Goal: Transaction & Acquisition: Book appointment/travel/reservation

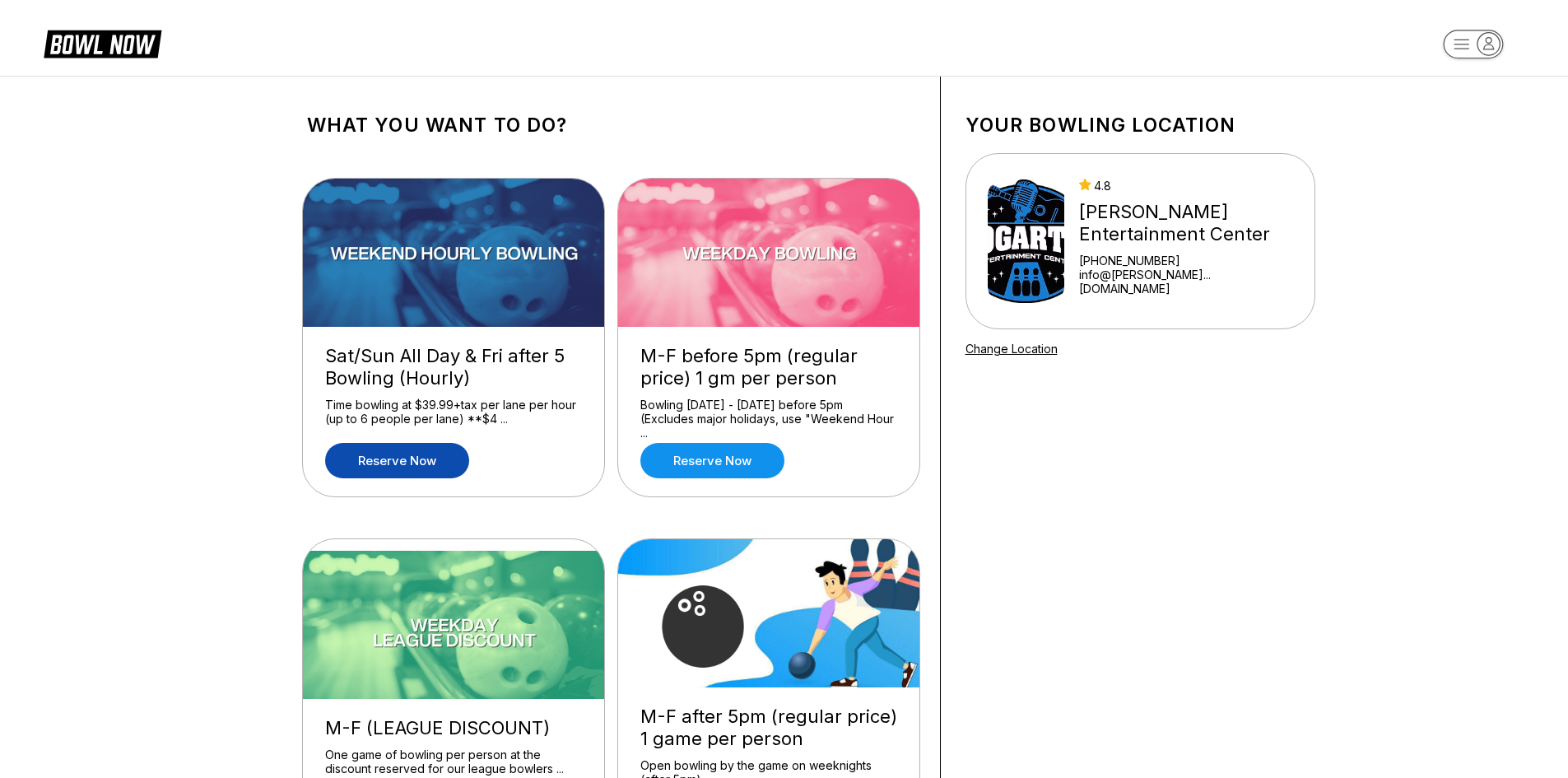
click at [410, 462] on link "Reserve now" at bounding box center [397, 461] width 144 height 35
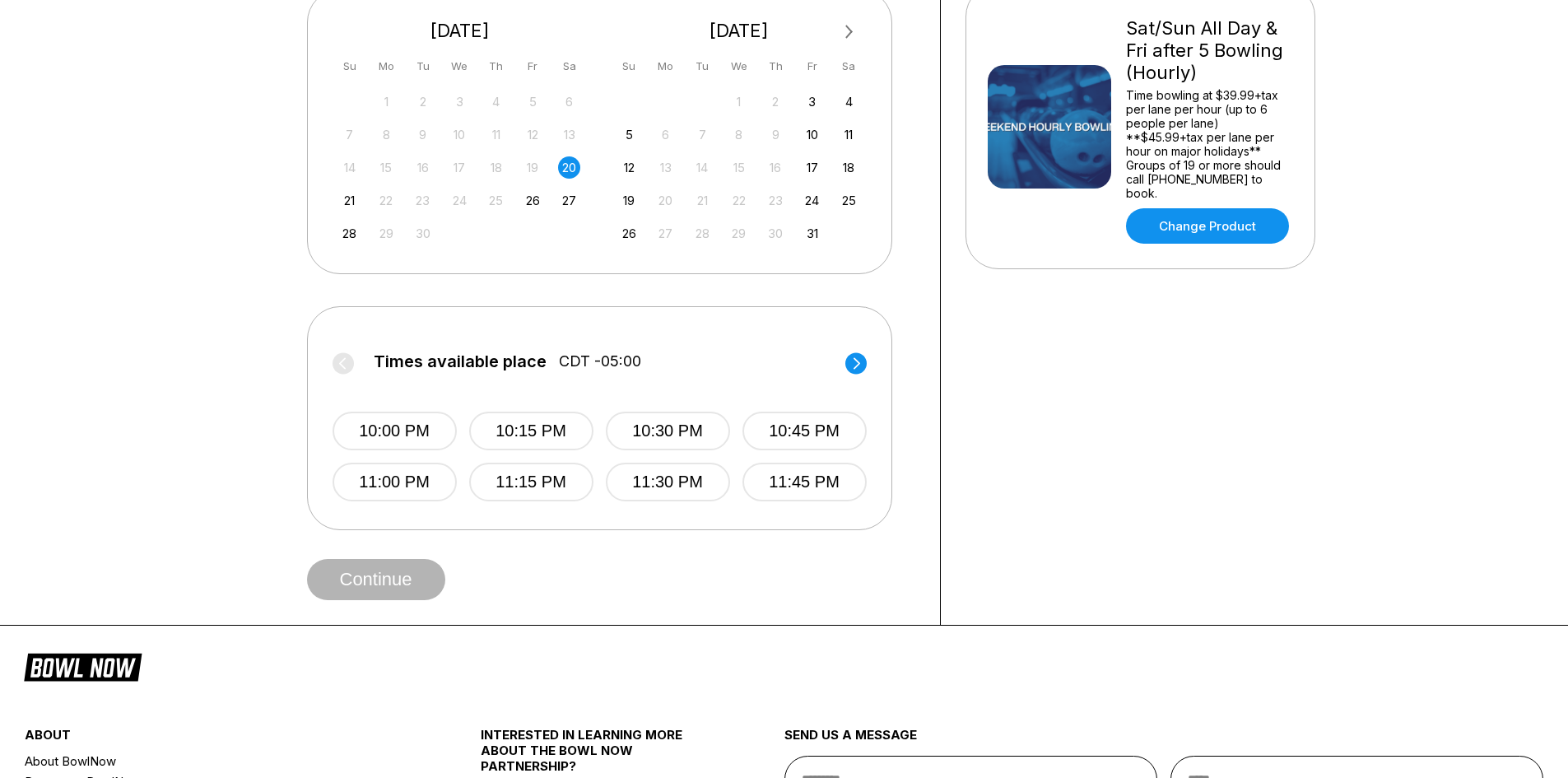
scroll to position [412, 0]
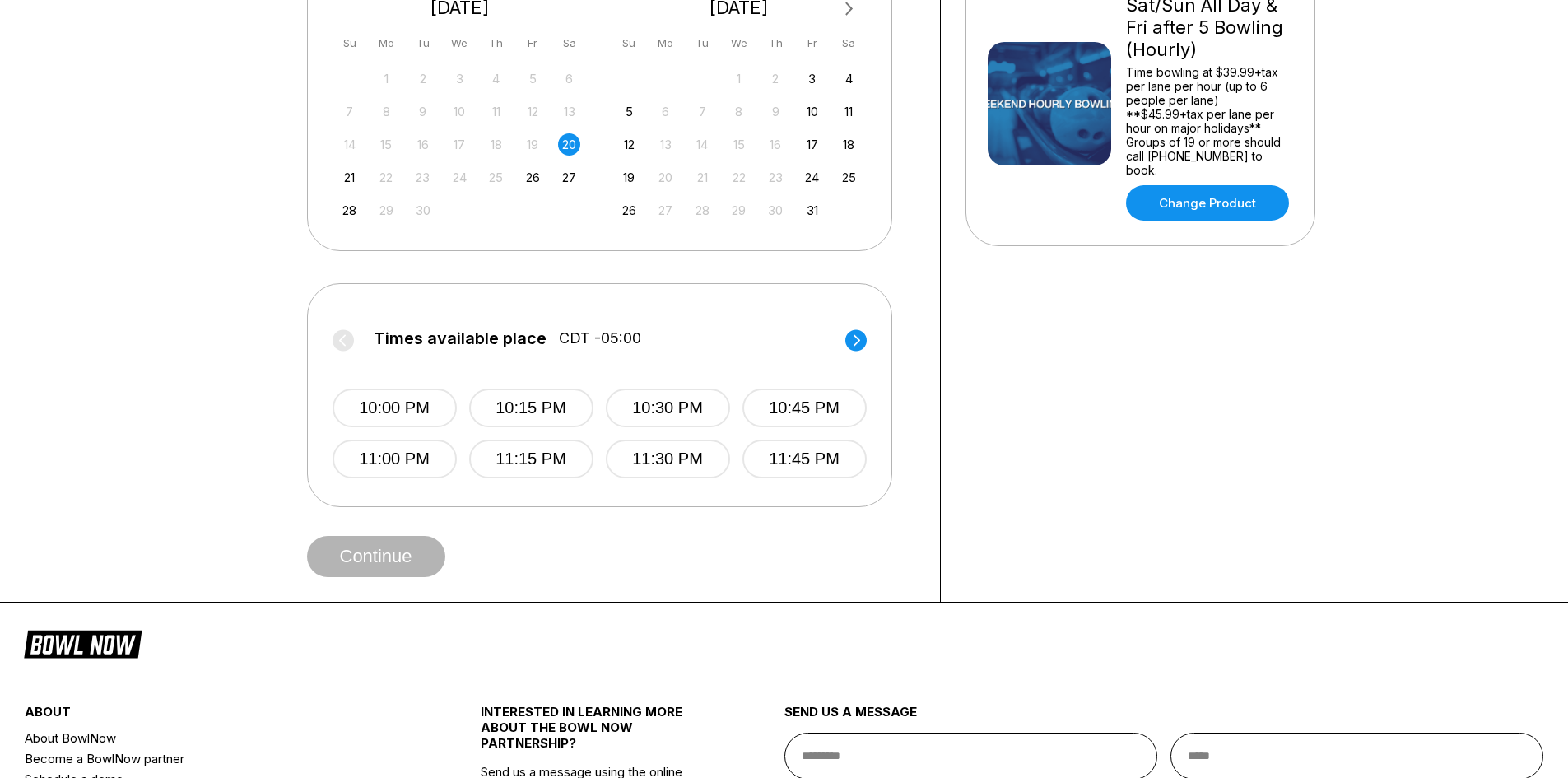
click at [860, 351] on circle at bounding box center [856, 340] width 22 height 22
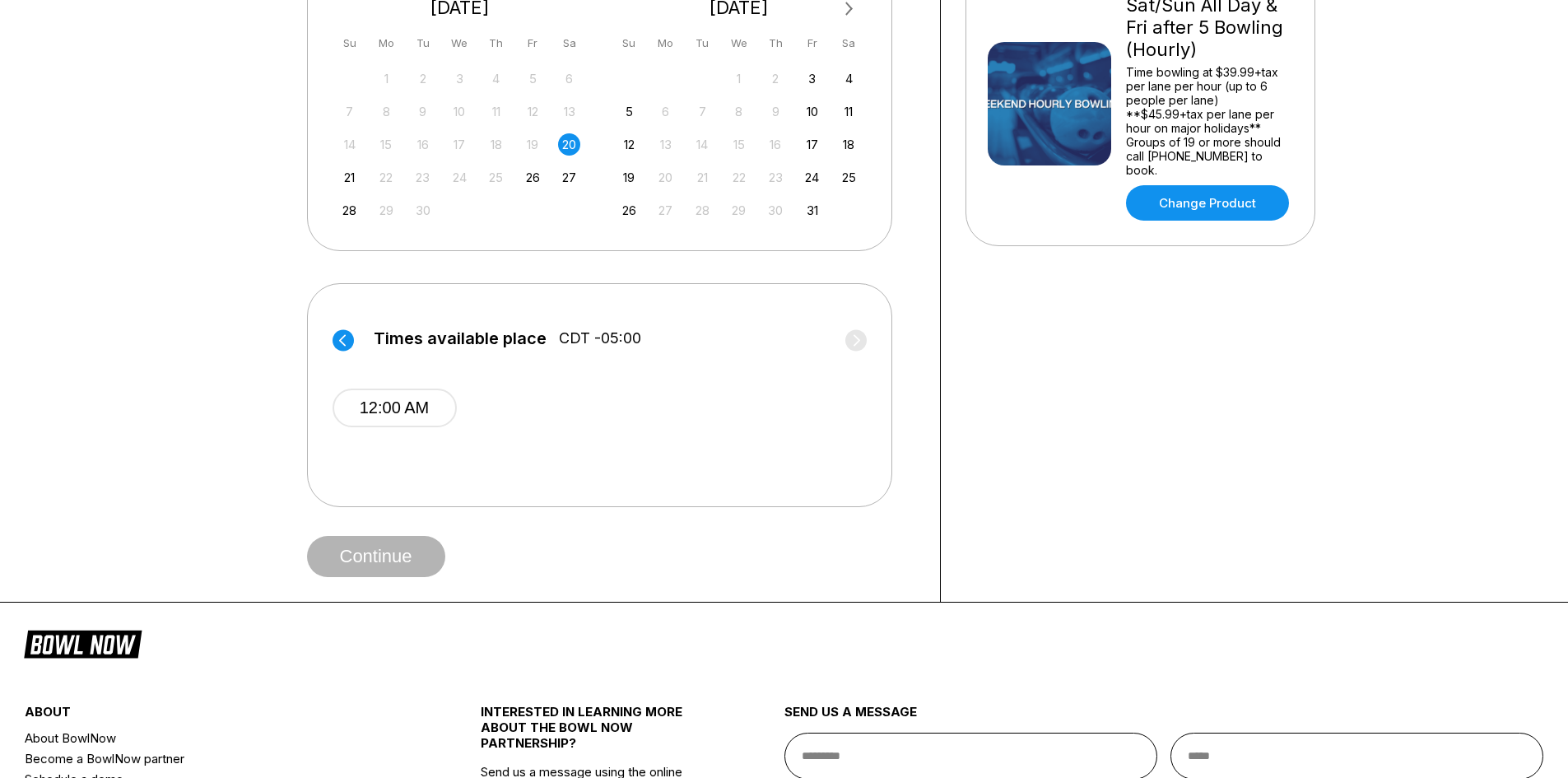
click at [348, 351] on circle at bounding box center [344, 340] width 22 height 22
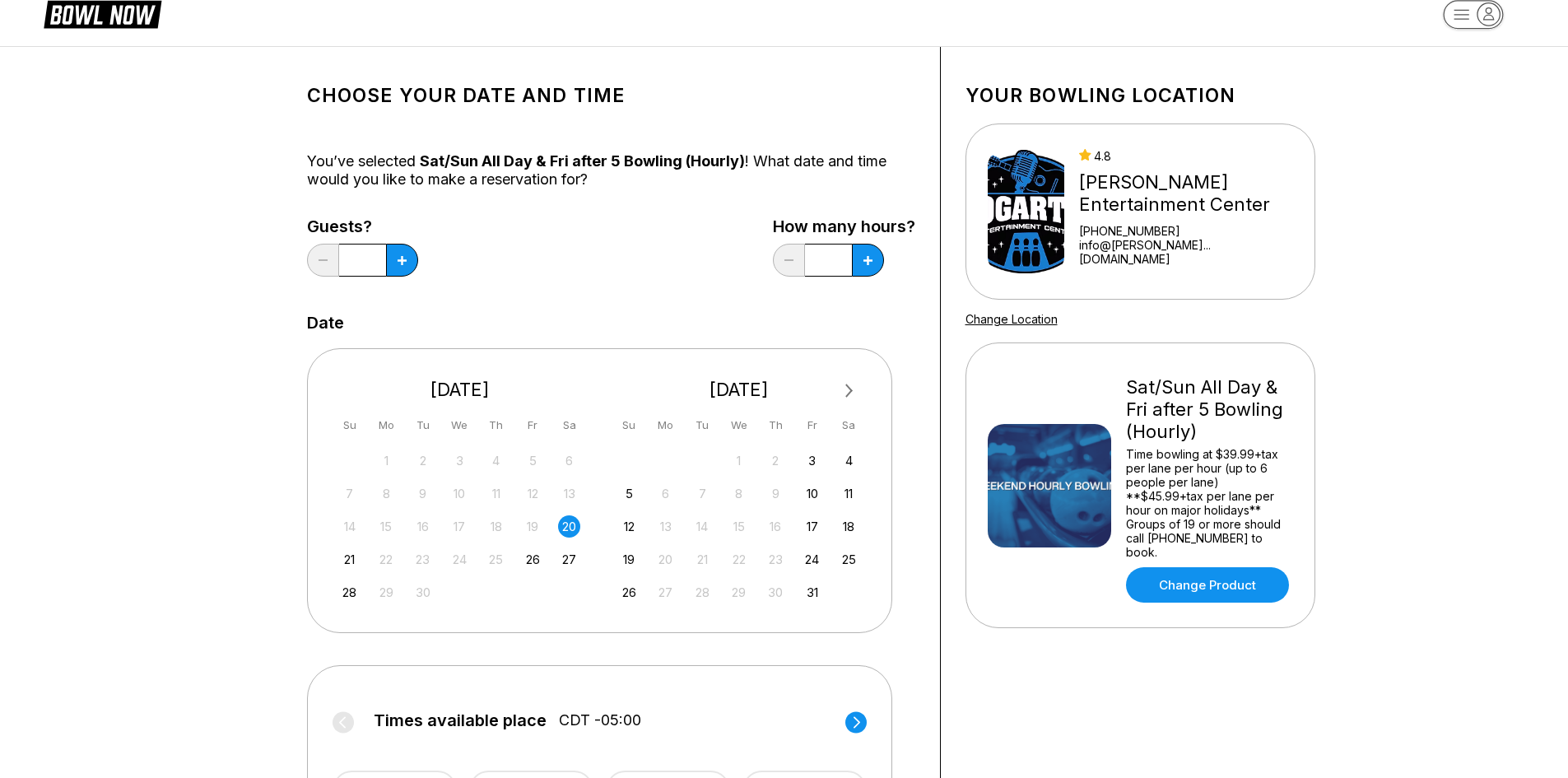
scroll to position [0, 0]
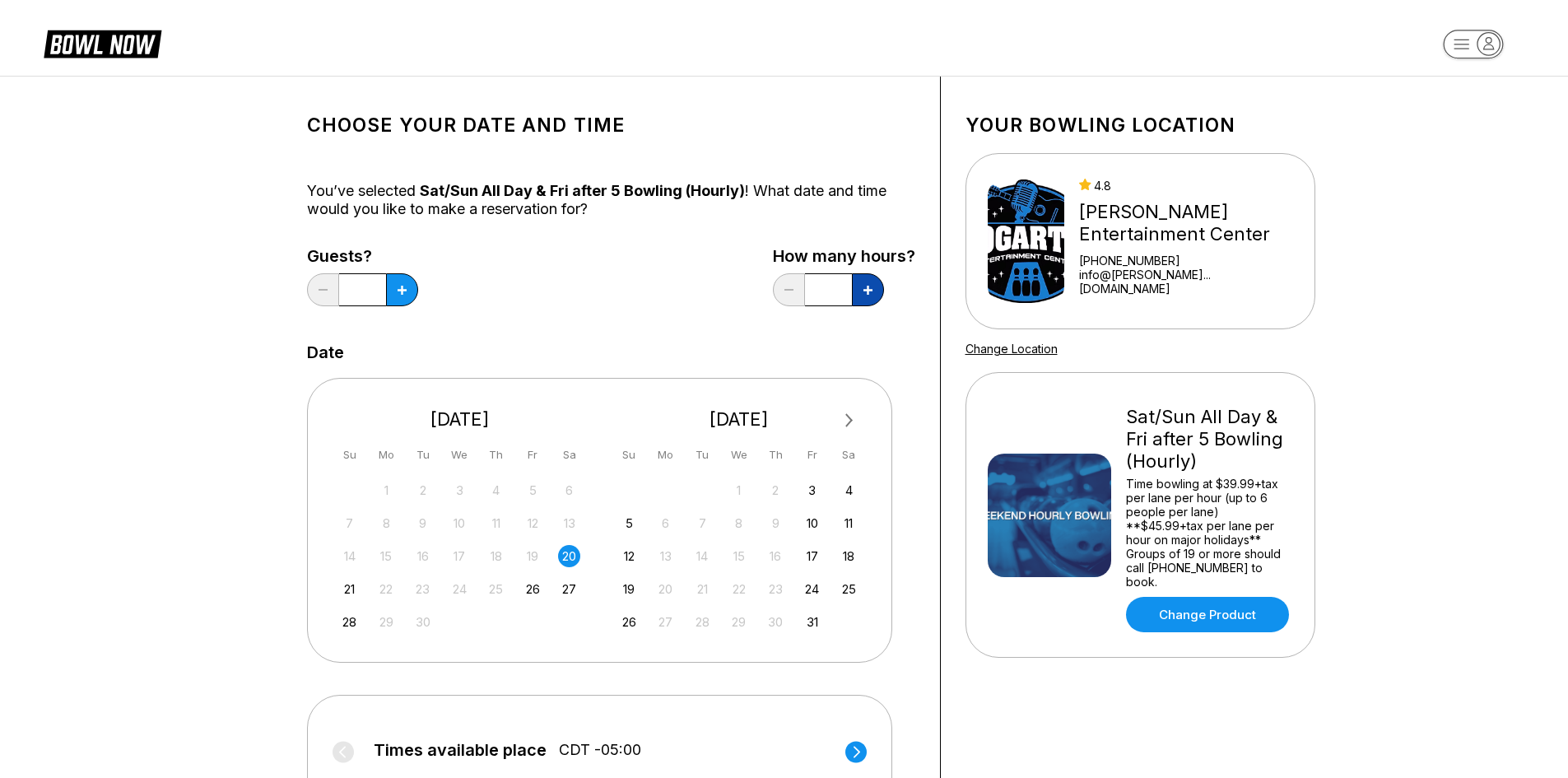
click at [862, 293] on button at bounding box center [868, 290] width 32 height 33
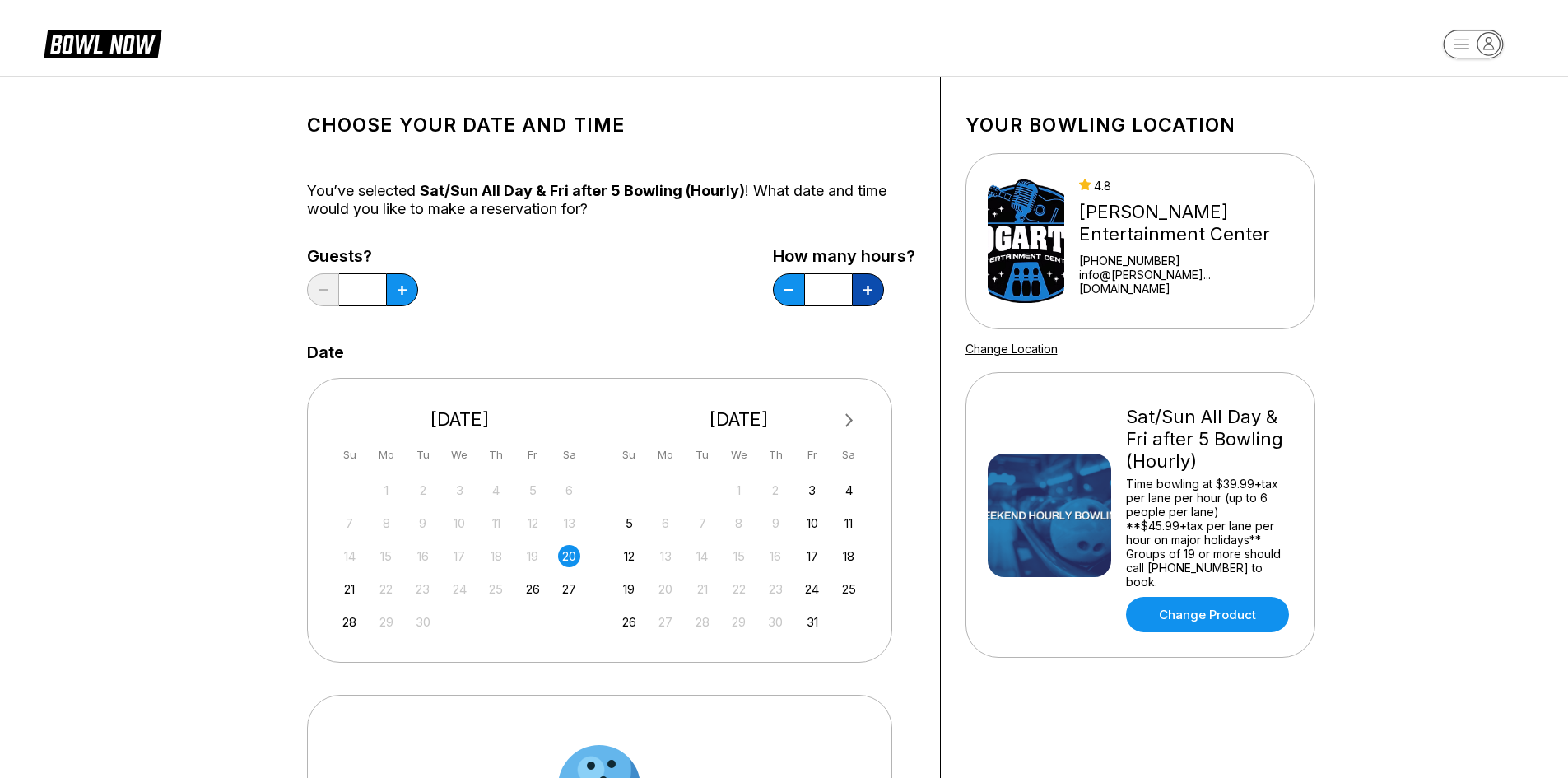
click at [862, 293] on button at bounding box center [868, 290] width 32 height 33
type input "*"
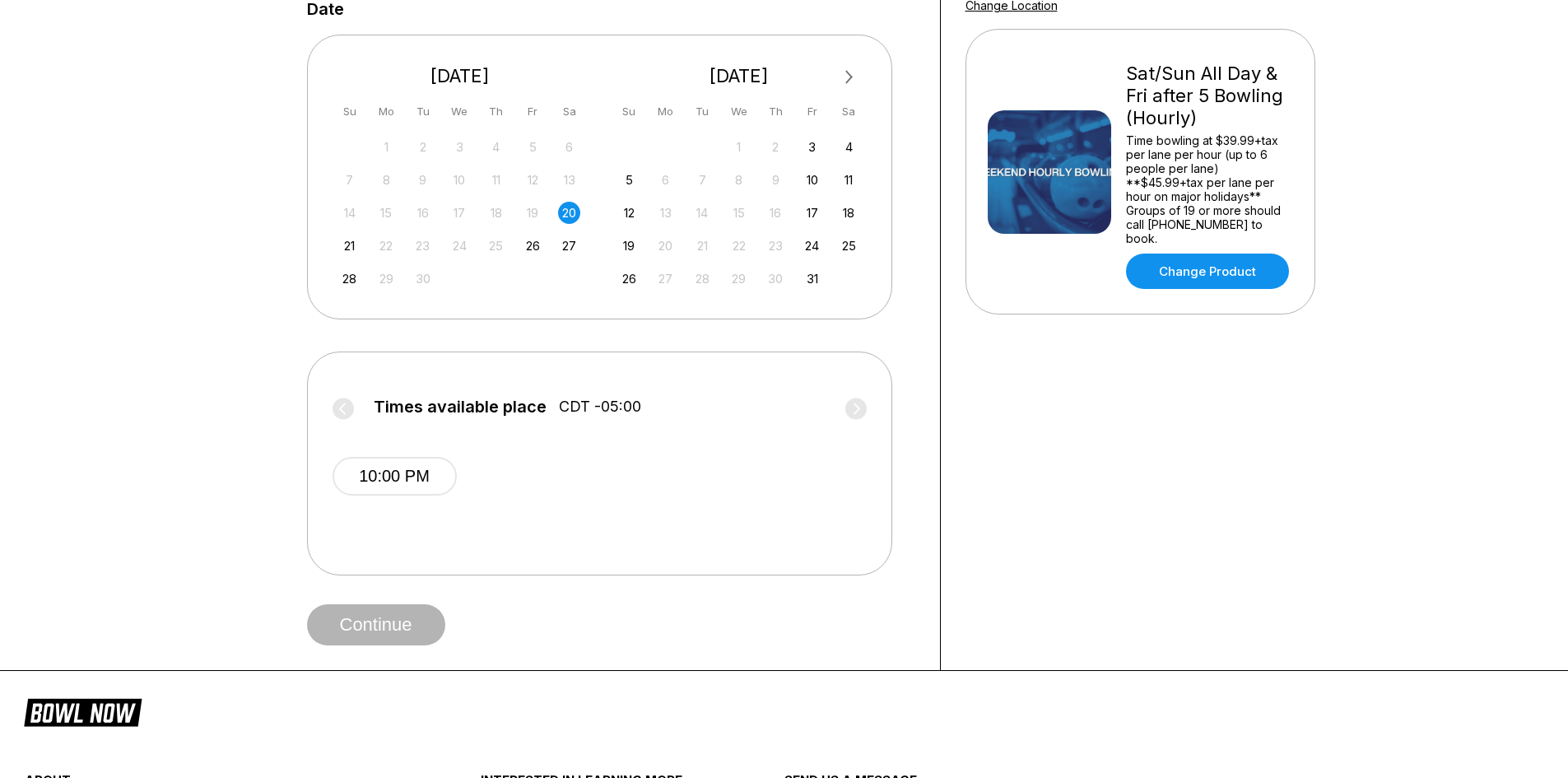
scroll to position [412, 0]
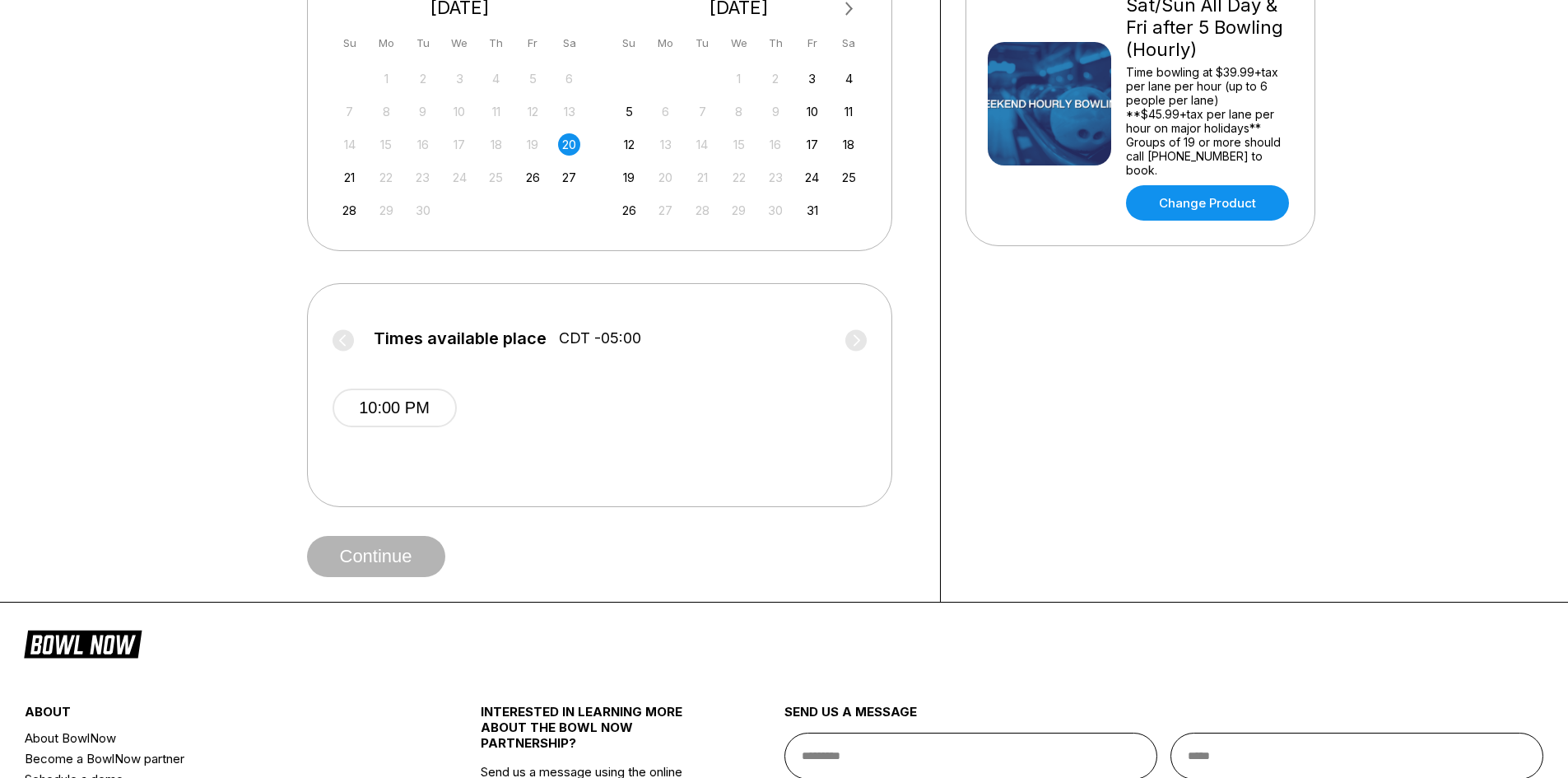
click at [349, 356] on label "Times available place CDT -05:00" at bounding box center [600, 342] width 535 height 26
click at [346, 356] on label "Times available place CDT -05:00" at bounding box center [600, 342] width 535 height 26
click at [379, 577] on div "Continue" at bounding box center [611, 557] width 608 height 41
click at [387, 565] on span "Continue" at bounding box center [376, 558] width 138 height 17
click at [389, 427] on button "10:00 PM" at bounding box center [395, 409] width 124 height 39
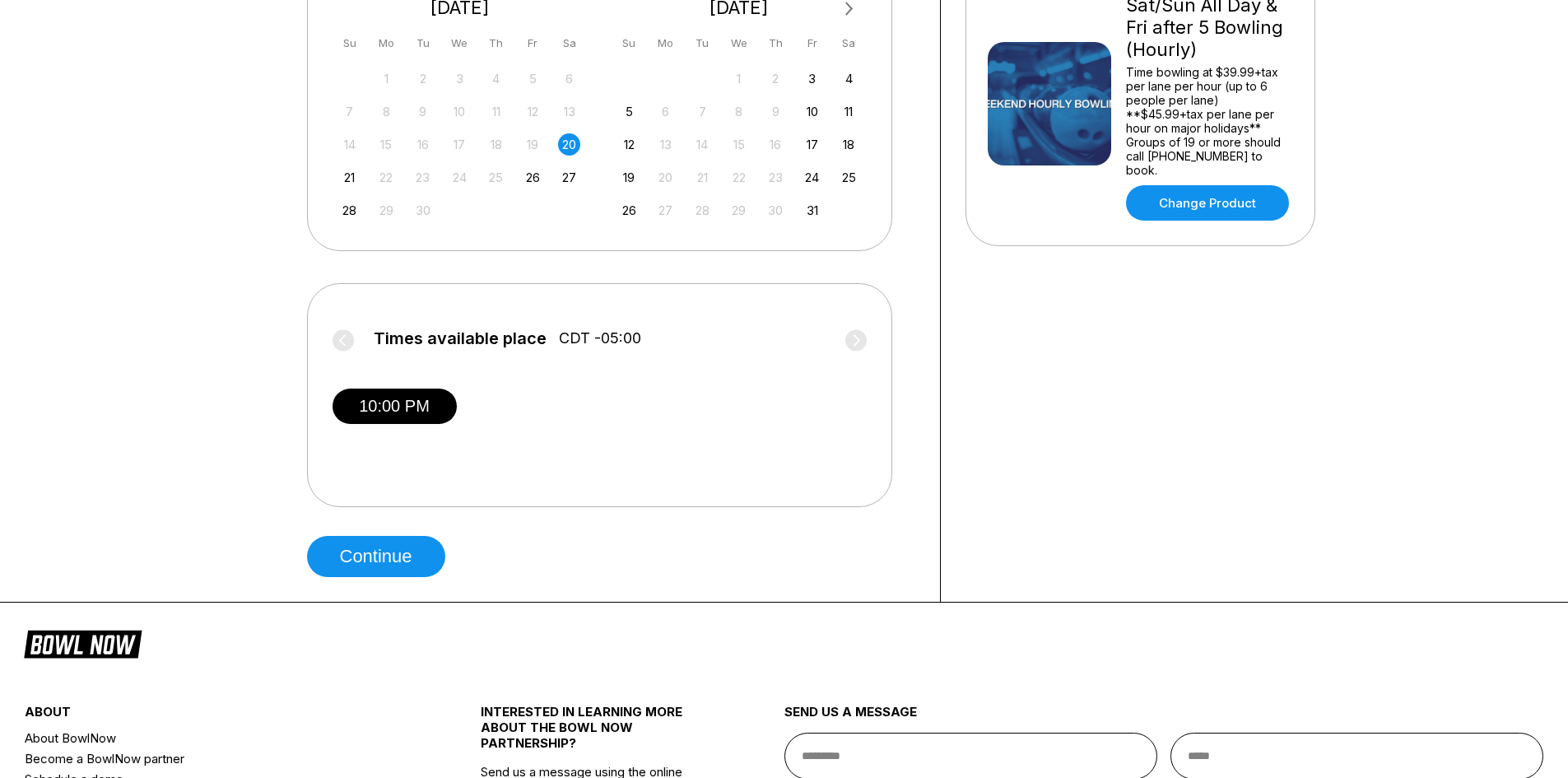
click at [345, 356] on label "Times available place CDT -05:00" at bounding box center [600, 342] width 535 height 26
click at [379, 577] on button "Continue" at bounding box center [376, 557] width 138 height 41
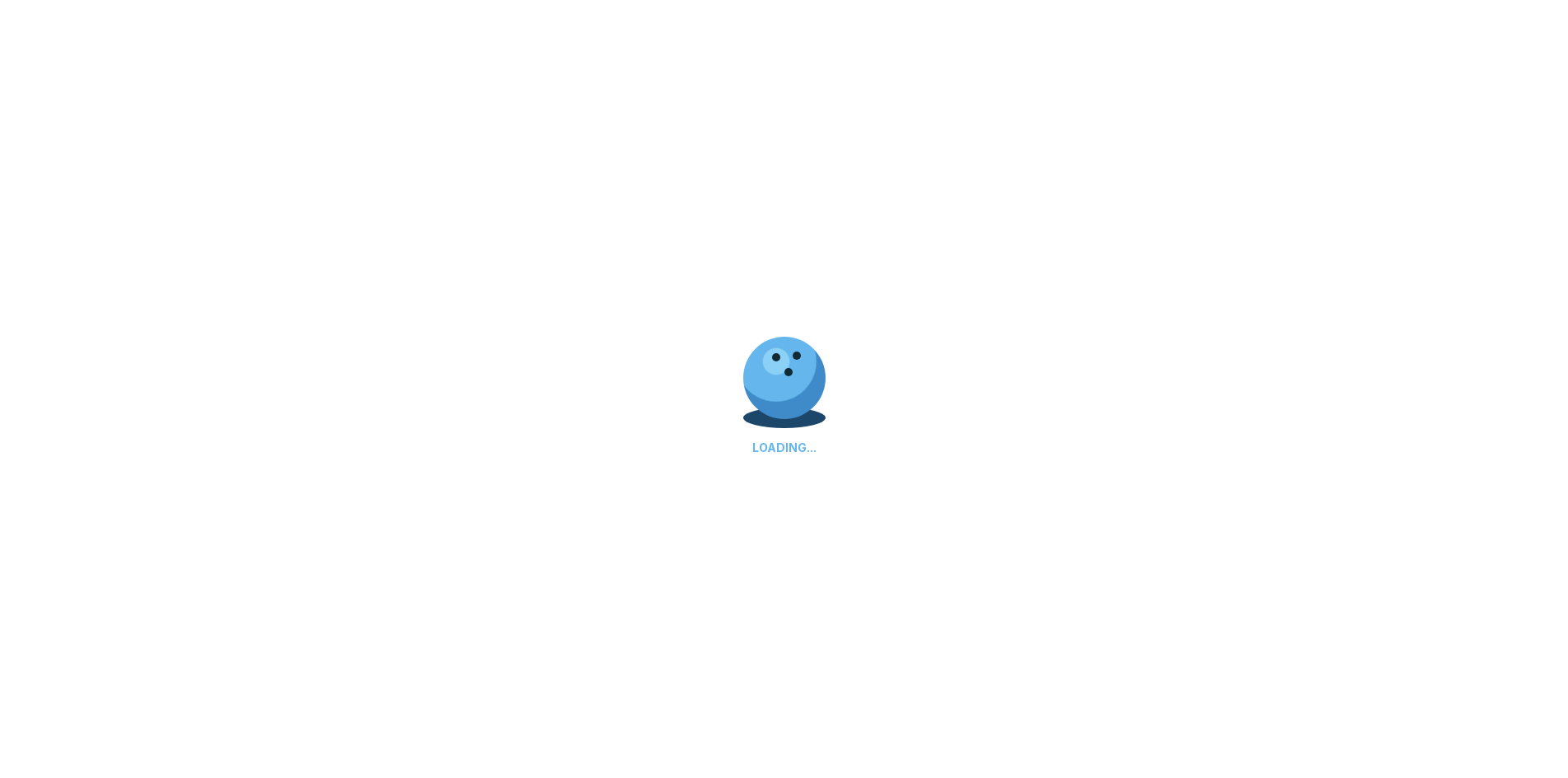
select select "**"
